Goal: Find specific page/section: Find specific page/section

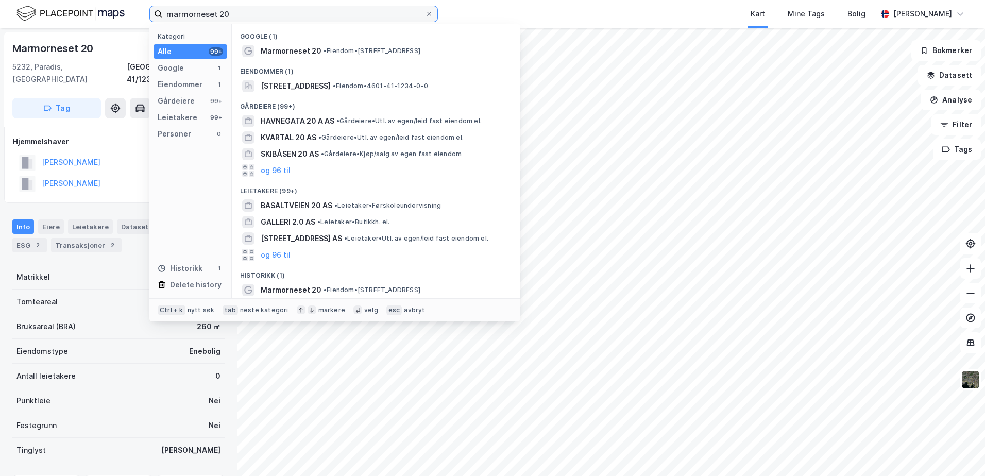
drag, startPoint x: 263, startPoint y: 10, endPoint x: 130, endPoint y: 9, distance: 133.5
click at [130, 9] on div "marmorneset 20 Kategori Alle 99+ Google 1 Eiendommer 1 Gårdeiere 99+ Leietakere…" at bounding box center [492, 14] width 985 height 28
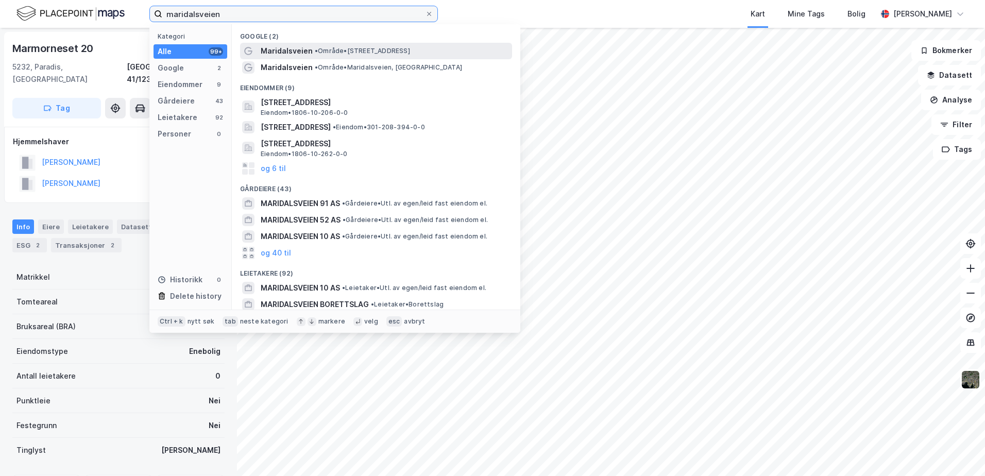
type input "maridalsveien"
click at [299, 49] on span "Maridalsveien" at bounding box center [287, 51] width 52 height 12
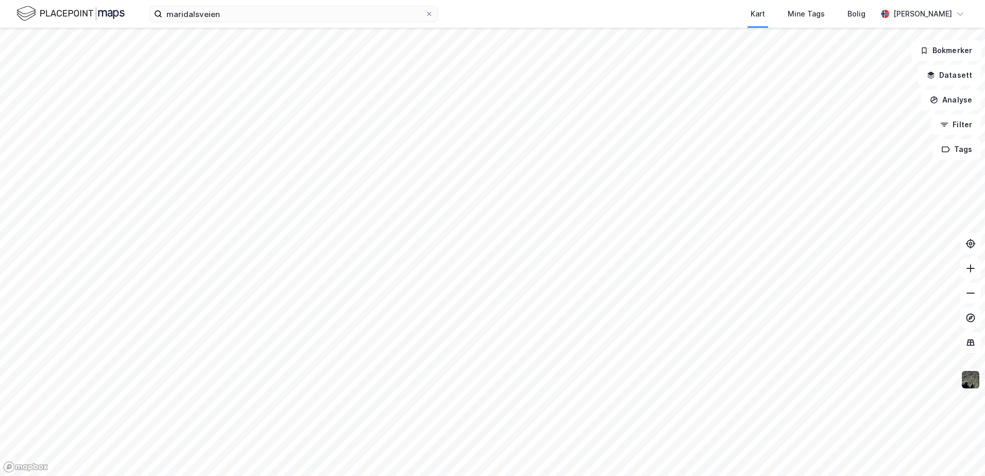
click at [644, 476] on html "maridalsveien Kart Mine Tags Bolig [PERSON_NAME] Bokmerker Datasett Analyse Fil…" at bounding box center [492, 238] width 985 height 476
